Goal: Transaction & Acquisition: Purchase product/service

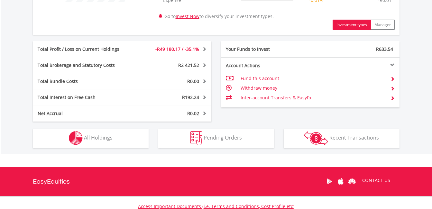
scroll to position [316, 0]
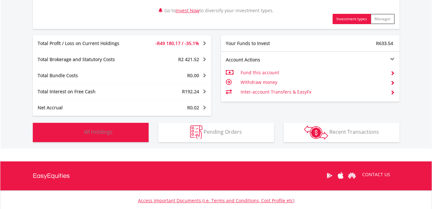
click at [107, 129] on span "All Holdings" at bounding box center [98, 131] width 29 height 7
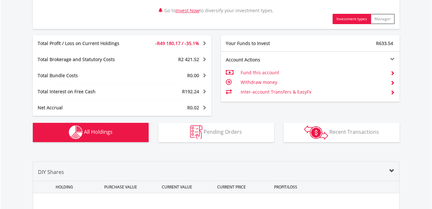
scroll to position [477, 0]
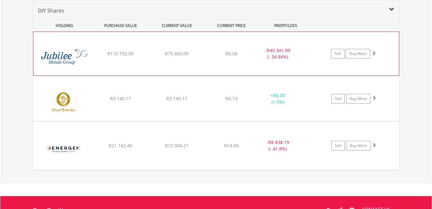
click at [69, 53] on img at bounding box center [64, 57] width 55 height 34
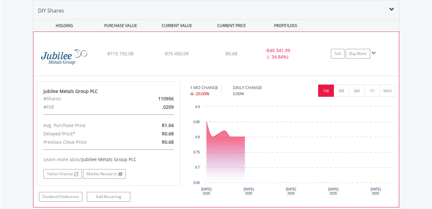
click at [69, 53] on img at bounding box center [64, 57] width 55 height 34
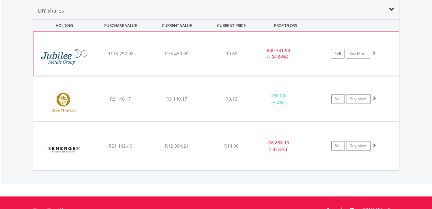
click at [69, 53] on img at bounding box center [64, 57] width 55 height 34
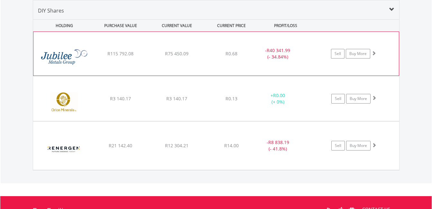
click at [69, 53] on img at bounding box center [64, 57] width 55 height 34
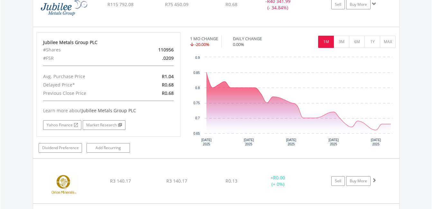
scroll to position [539, 0]
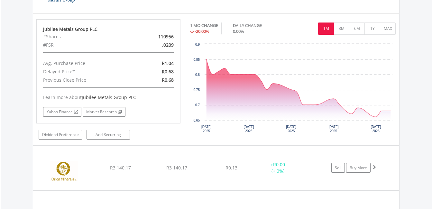
click at [430, 125] on div "Value View Share View DIY Shares HOLDING PURCHASE VALUE CURRENT VALUE CURRENT P…" at bounding box center [216, 89] width 431 height 328
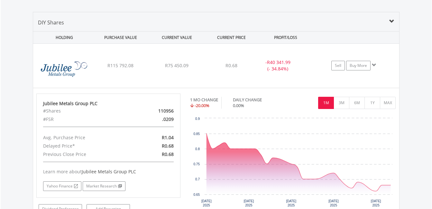
scroll to position [440, 0]
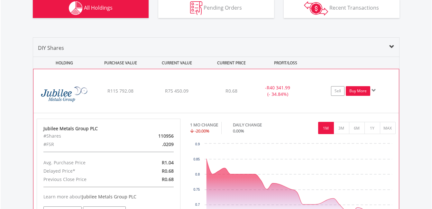
click at [367, 91] on link "Buy More" at bounding box center [358, 91] width 24 height 10
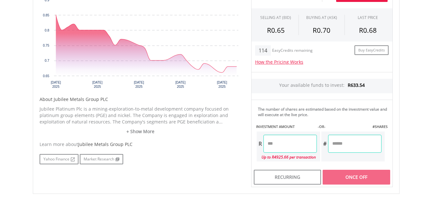
scroll to position [233, 0]
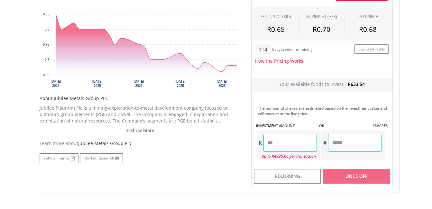
click at [428, 115] on body "My Investments Invest Now New Listings Sell My Recurring Investments Pending Or…" at bounding box center [216, 38] width 432 height 543
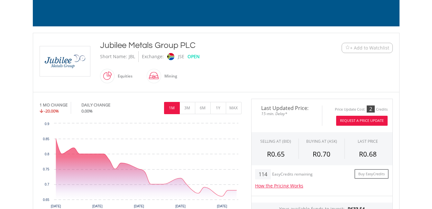
scroll to position [105, 0]
